Goal: Transaction & Acquisition: Purchase product/service

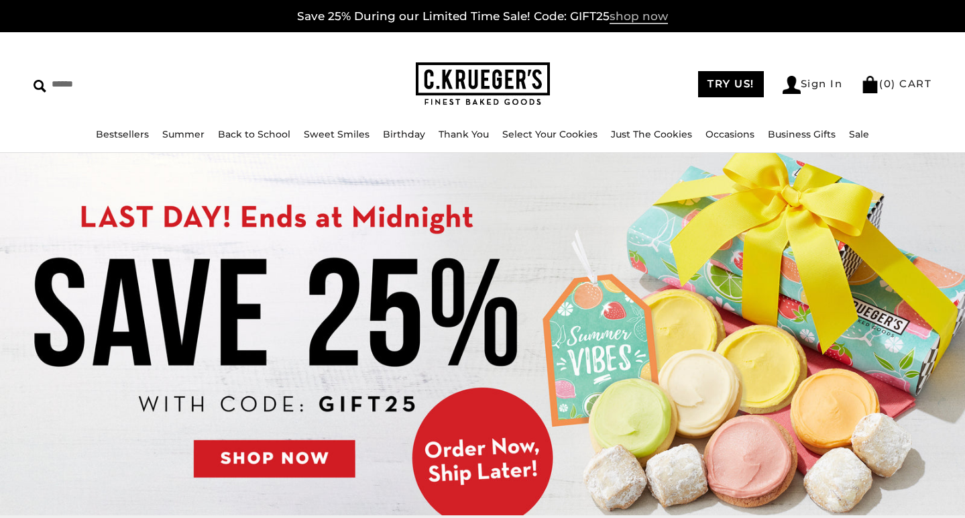
click at [631, 16] on span "shop now" at bounding box center [639, 16] width 58 height 15
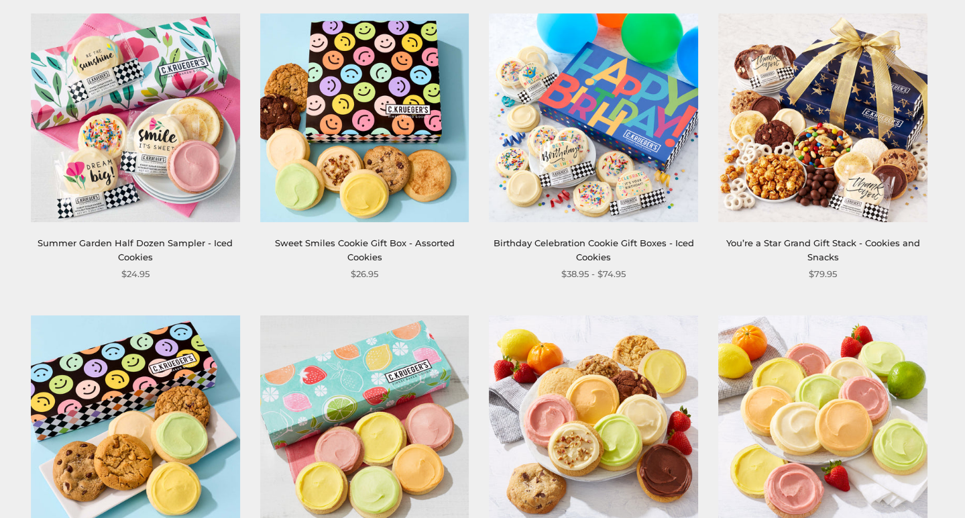
scroll to position [1409, 0]
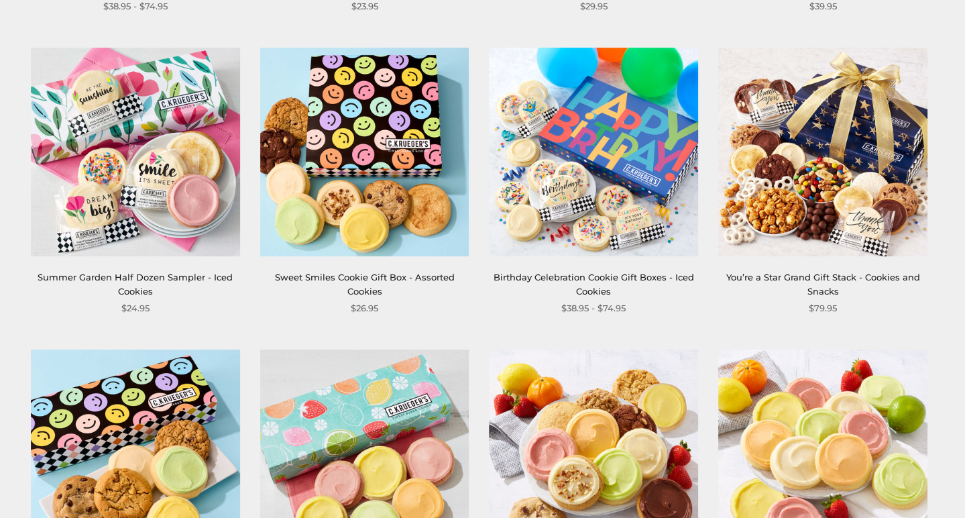
click at [192, 90] on img at bounding box center [135, 152] width 209 height 209
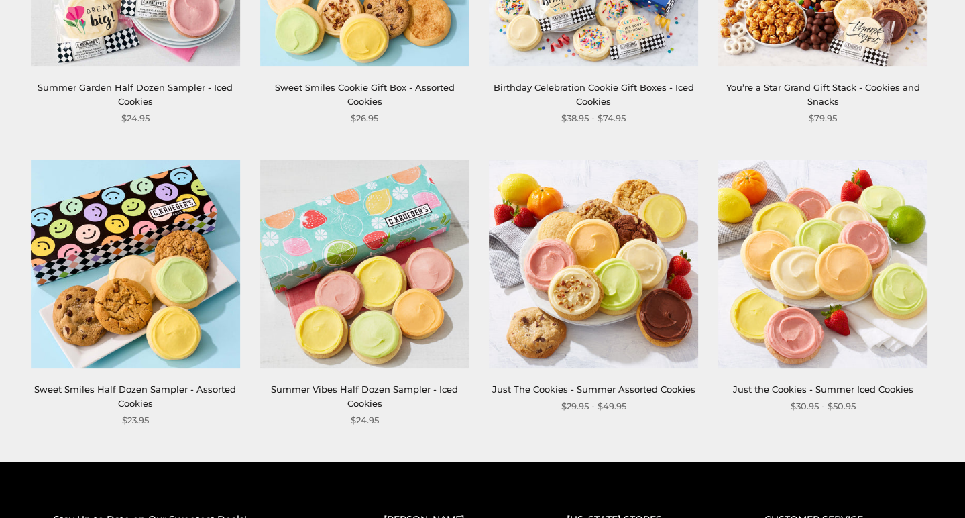
scroll to position [1609, 0]
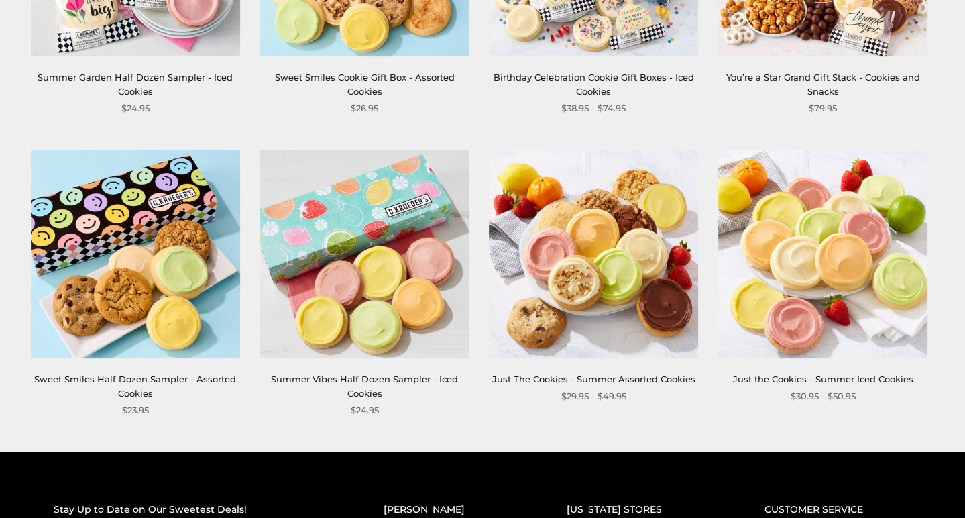
click at [331, 242] on img at bounding box center [364, 254] width 209 height 209
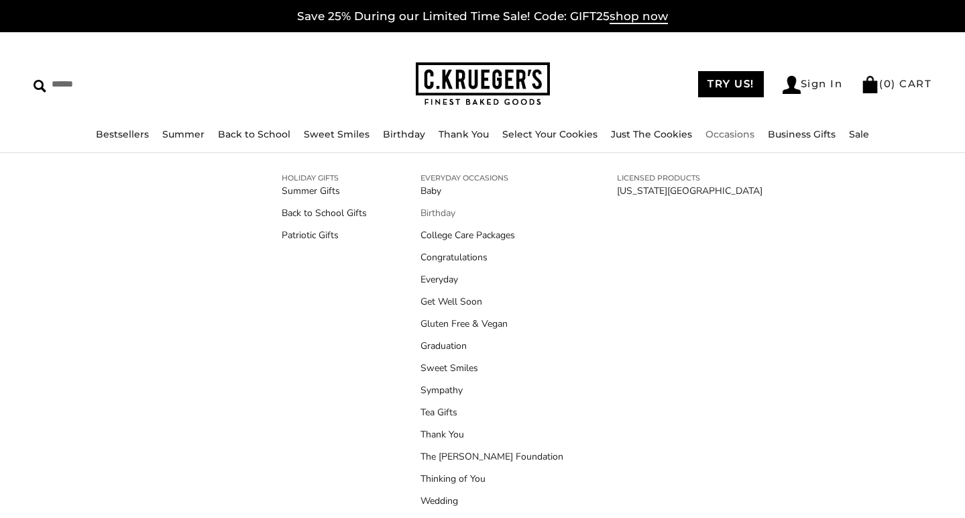
click at [434, 211] on link "Birthday" at bounding box center [492, 213] width 143 height 14
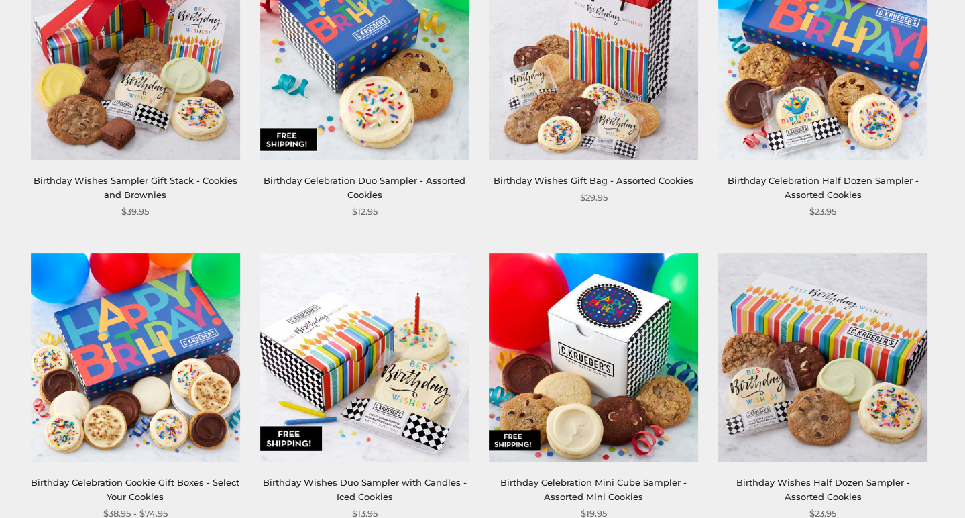
scroll to position [671, 0]
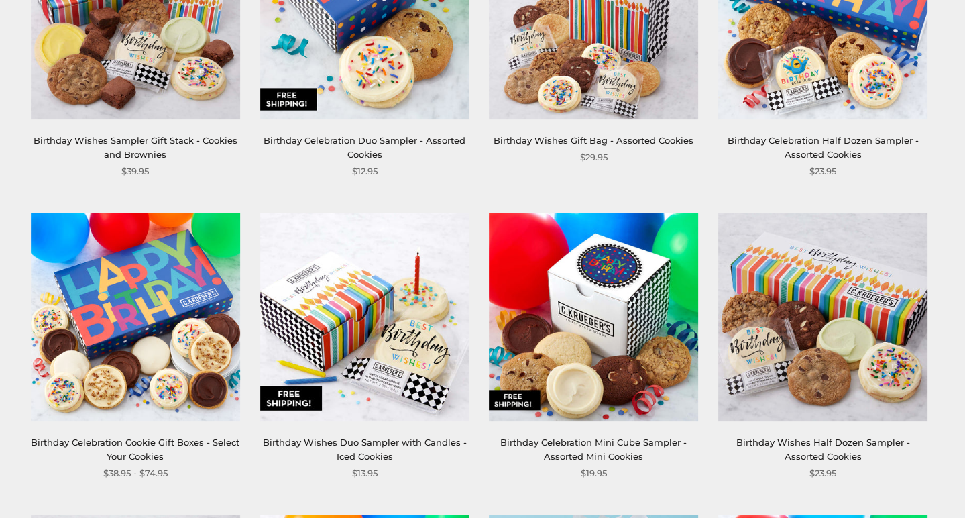
click at [301, 298] on img at bounding box center [364, 317] width 209 height 209
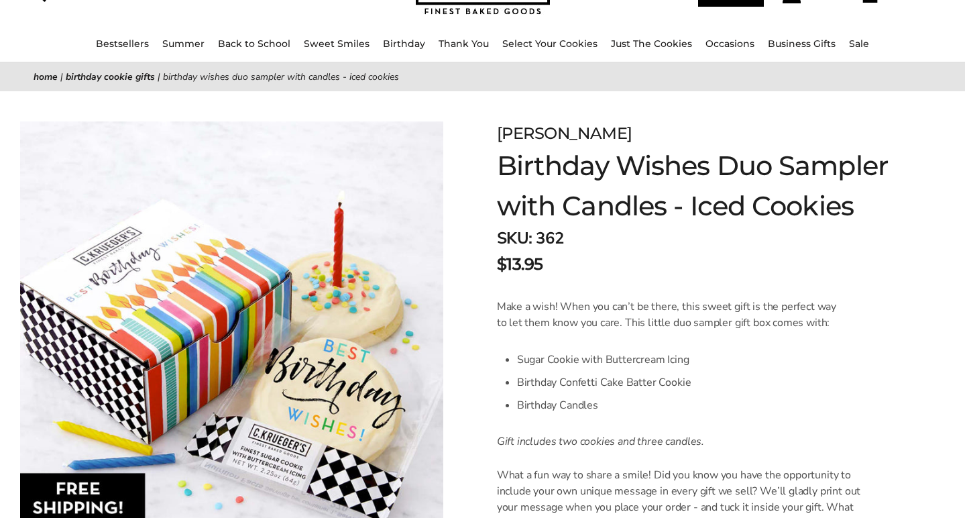
scroll to position [67, 0]
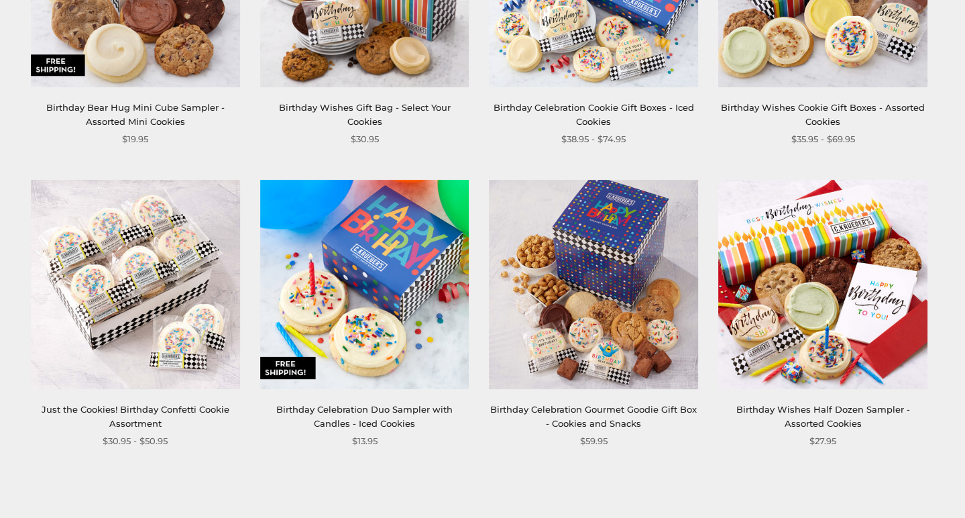
scroll to position [1610, 0]
click at [378, 288] on img at bounding box center [364, 283] width 209 height 209
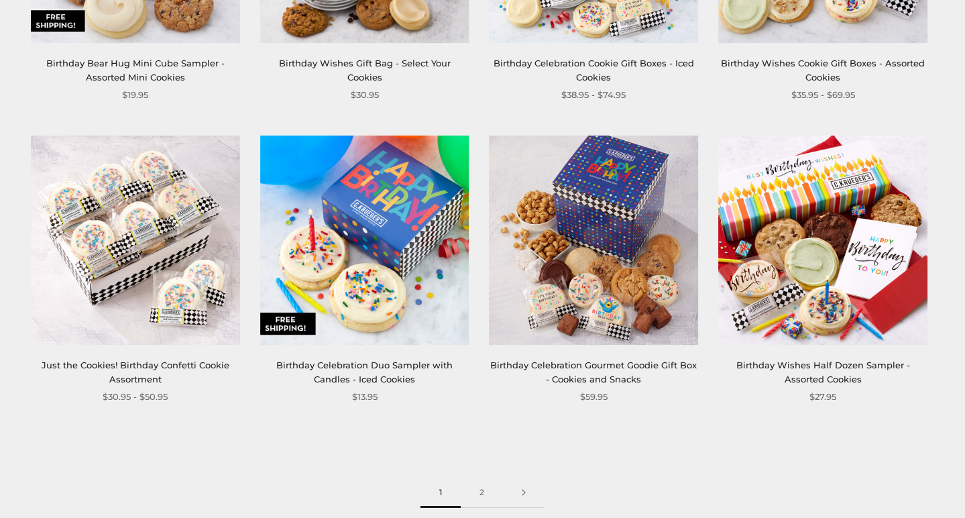
scroll to position [1811, 0]
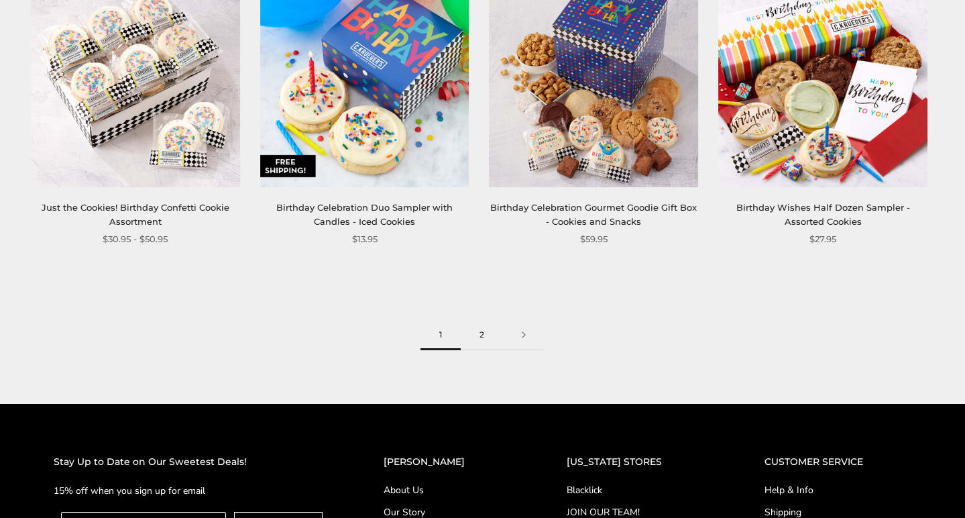
click at [485, 338] on link "2" at bounding box center [482, 335] width 42 height 30
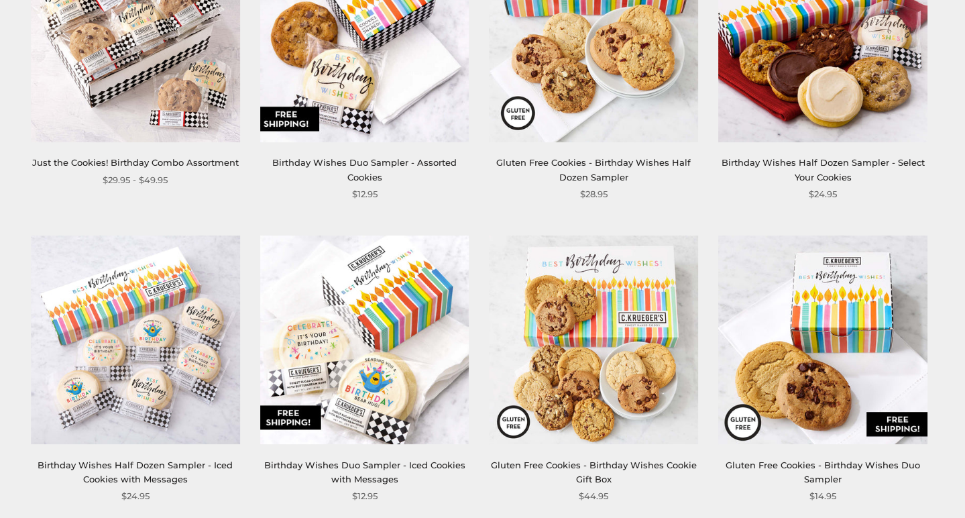
scroll to position [335, 0]
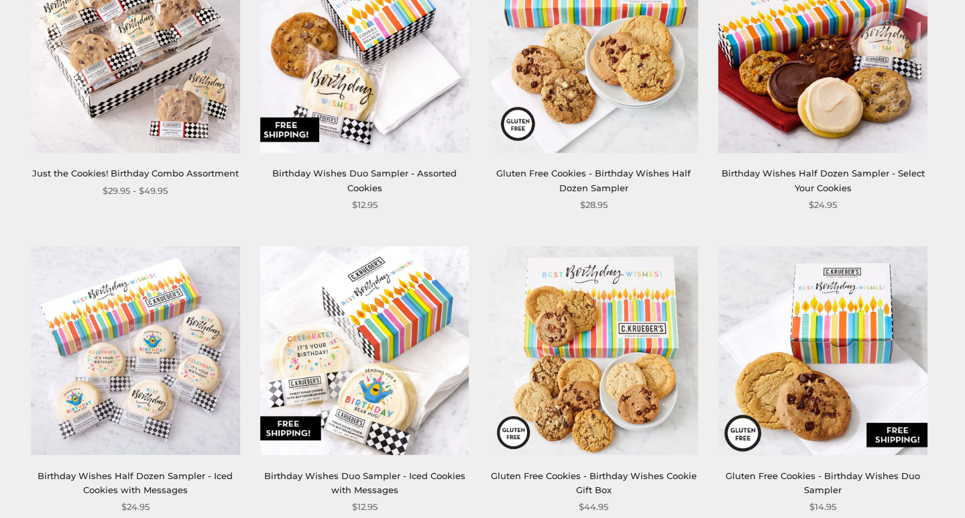
click at [378, 327] on img at bounding box center [364, 350] width 209 height 209
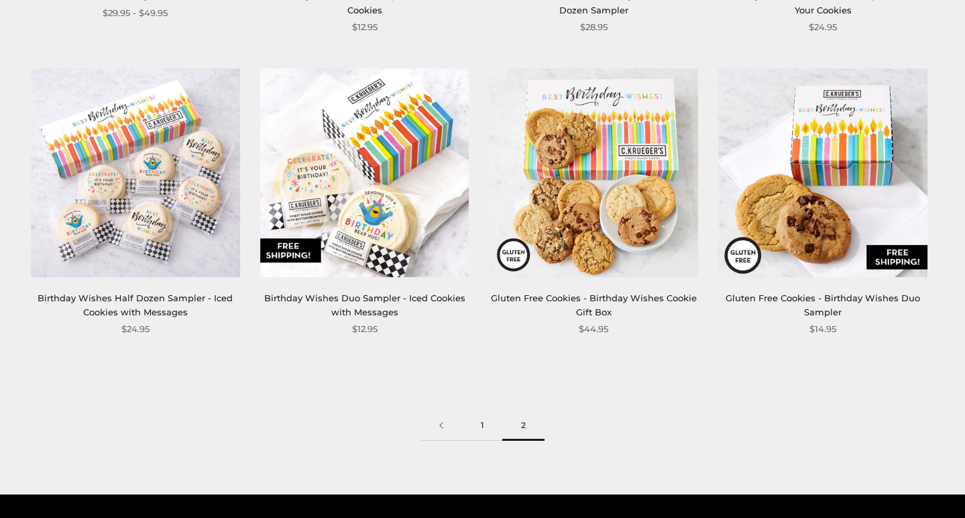
scroll to position [537, 0]
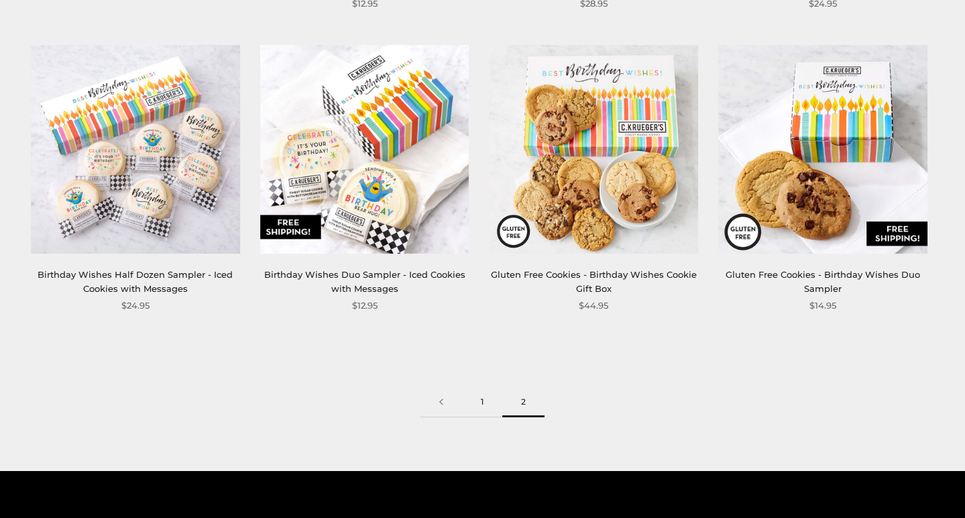
click at [480, 402] on link "1" at bounding box center [482, 402] width 40 height 30
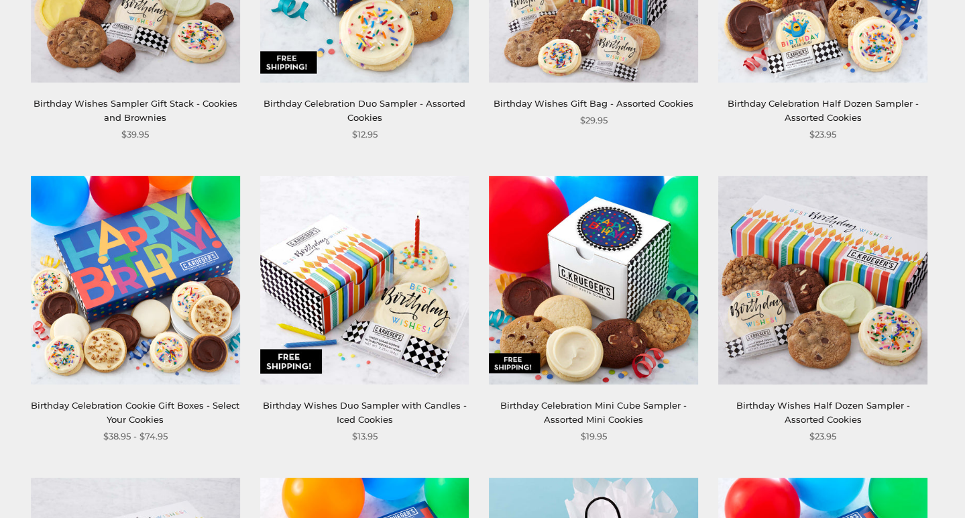
scroll to position [738, 0]
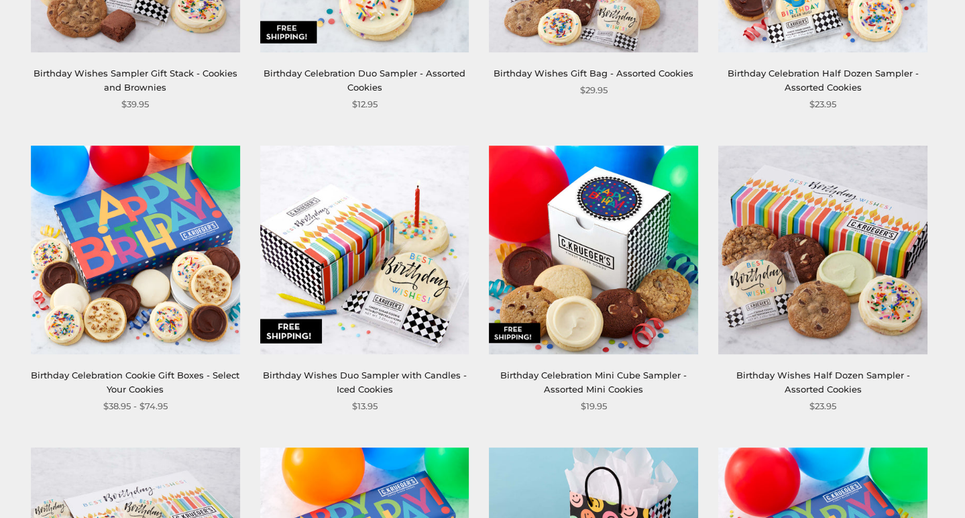
click at [123, 274] on img at bounding box center [135, 250] width 209 height 209
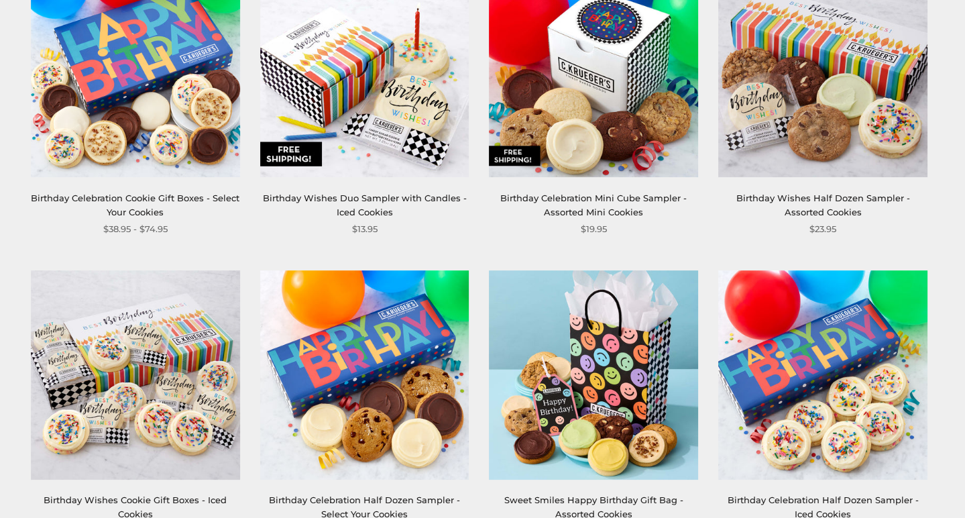
scroll to position [1006, 0]
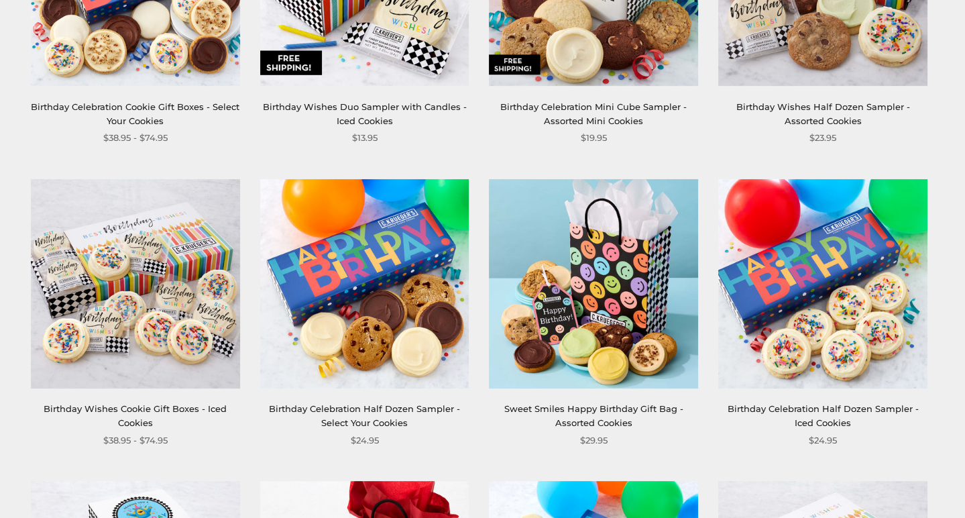
click at [309, 316] on img at bounding box center [364, 283] width 209 height 209
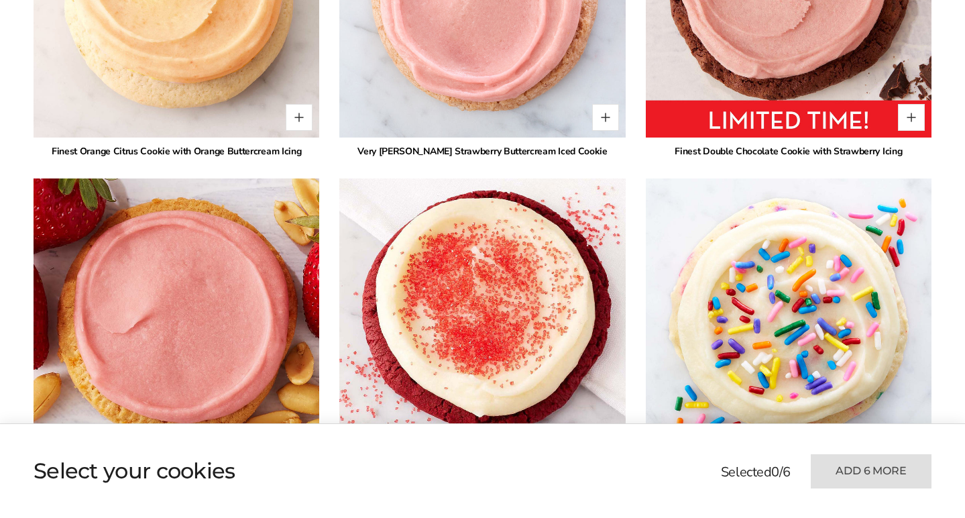
scroll to position [1610, 0]
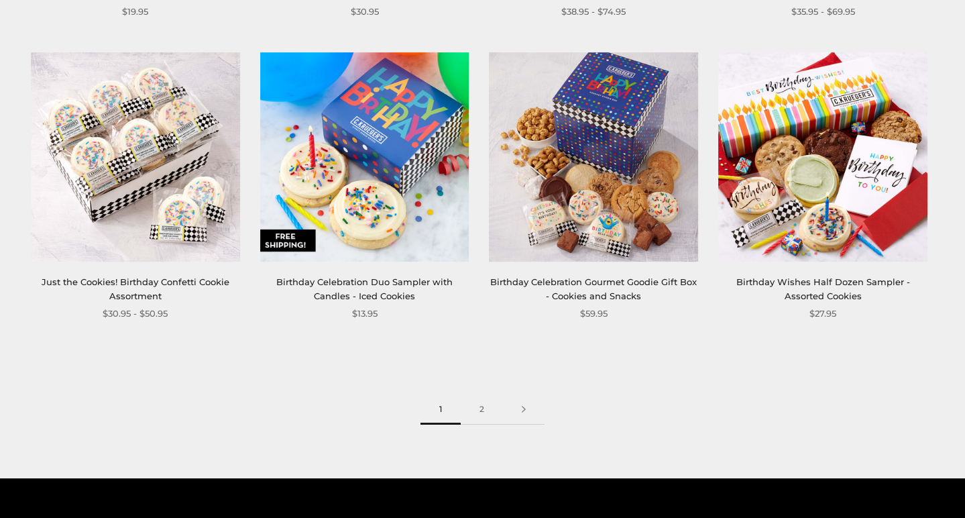
scroll to position [1744, 0]
